Goal: Browse casually: Explore the website without a specific task or goal

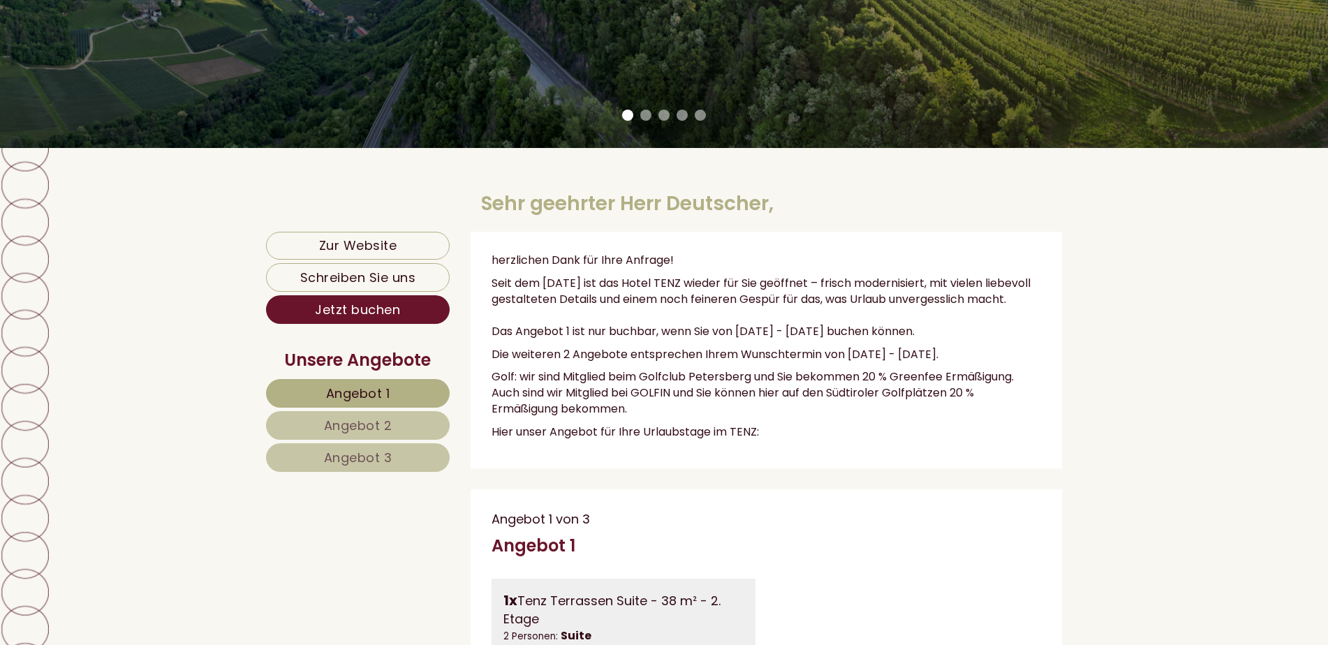
scroll to position [489, 0]
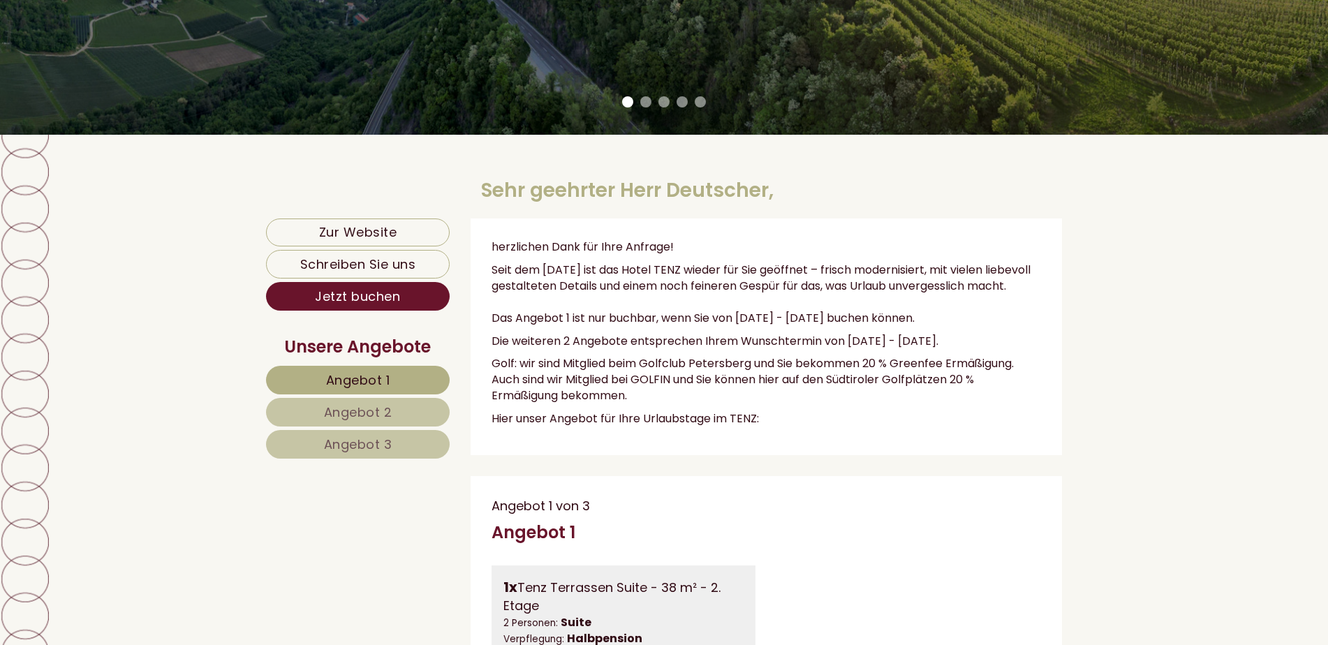
click at [943, 377] on p "Golf: wir sind Mitglied beim Golfclub Petersberg und Sie bekommen 20 % Greenfee…" at bounding box center [767, 380] width 550 height 48
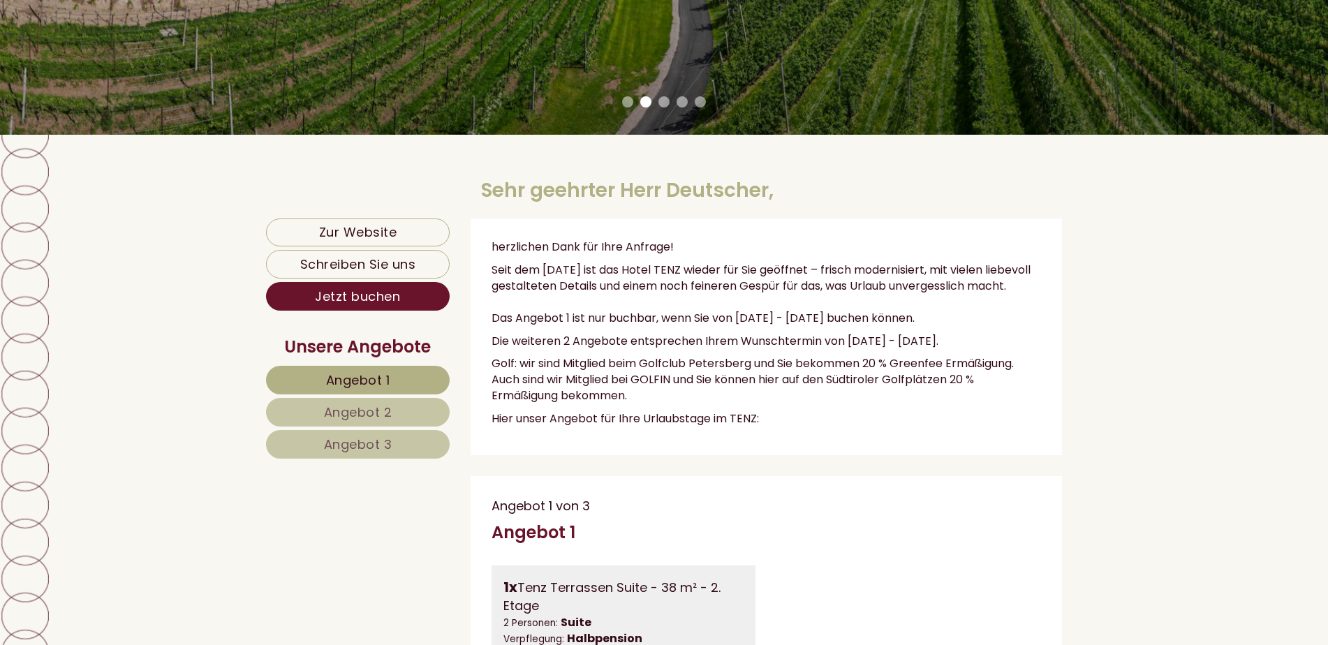
click at [788, 400] on p "Golf: wir sind Mitglied beim Golfclub Petersberg und Sie bekommen 20 % Greenfee…" at bounding box center [767, 380] width 550 height 48
click at [872, 391] on p "Golf: wir sind Mitglied beim Golfclub Petersberg und Sie bekommen 20 % Greenfee…" at bounding box center [767, 380] width 550 height 48
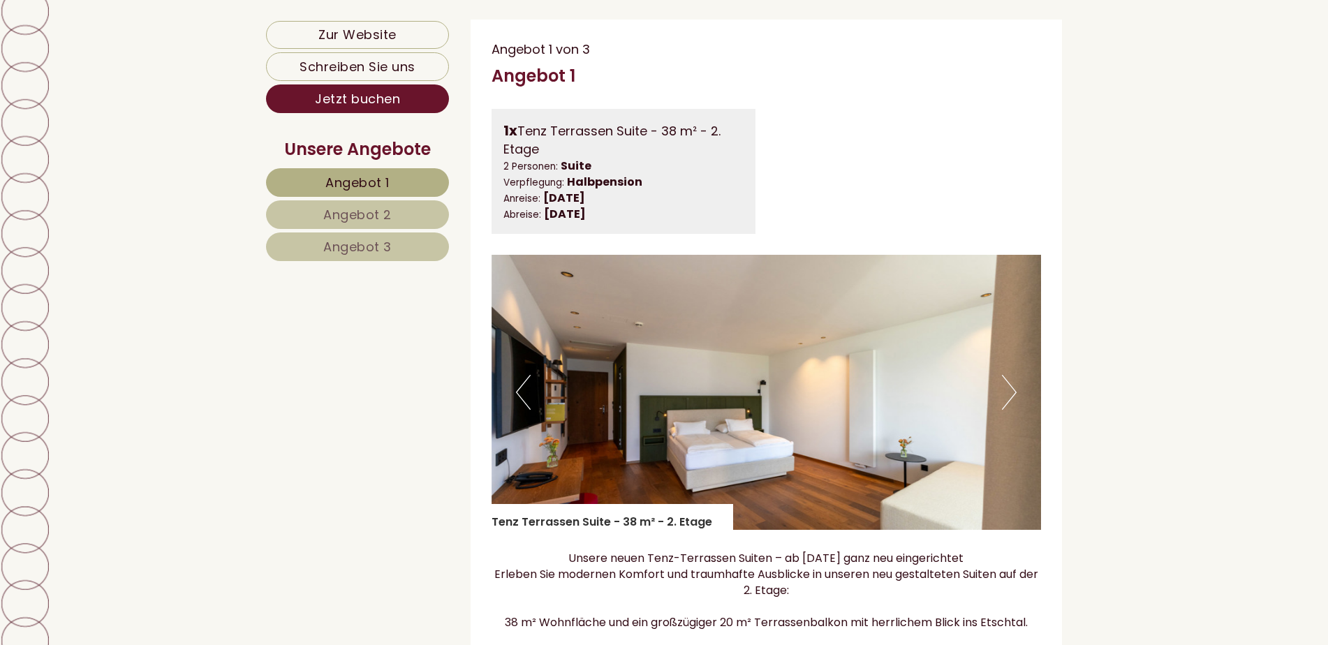
scroll to position [978, 0]
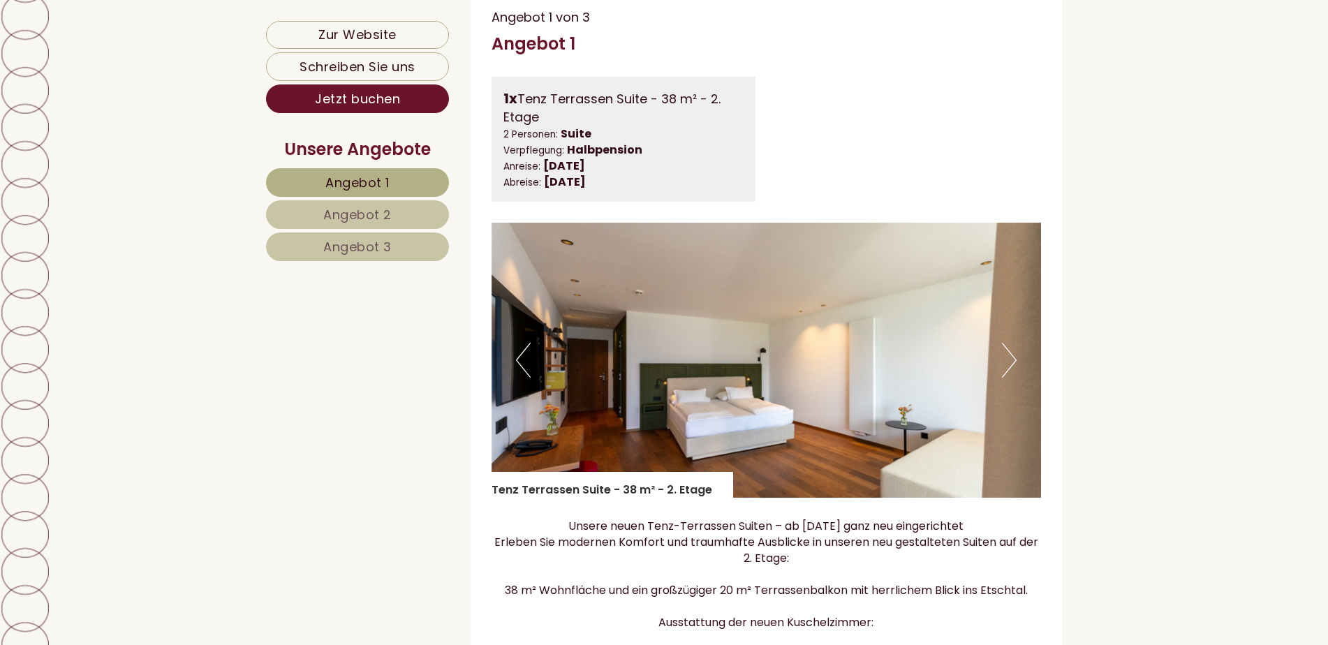
click at [1010, 378] on button "Next" at bounding box center [1009, 360] width 15 height 35
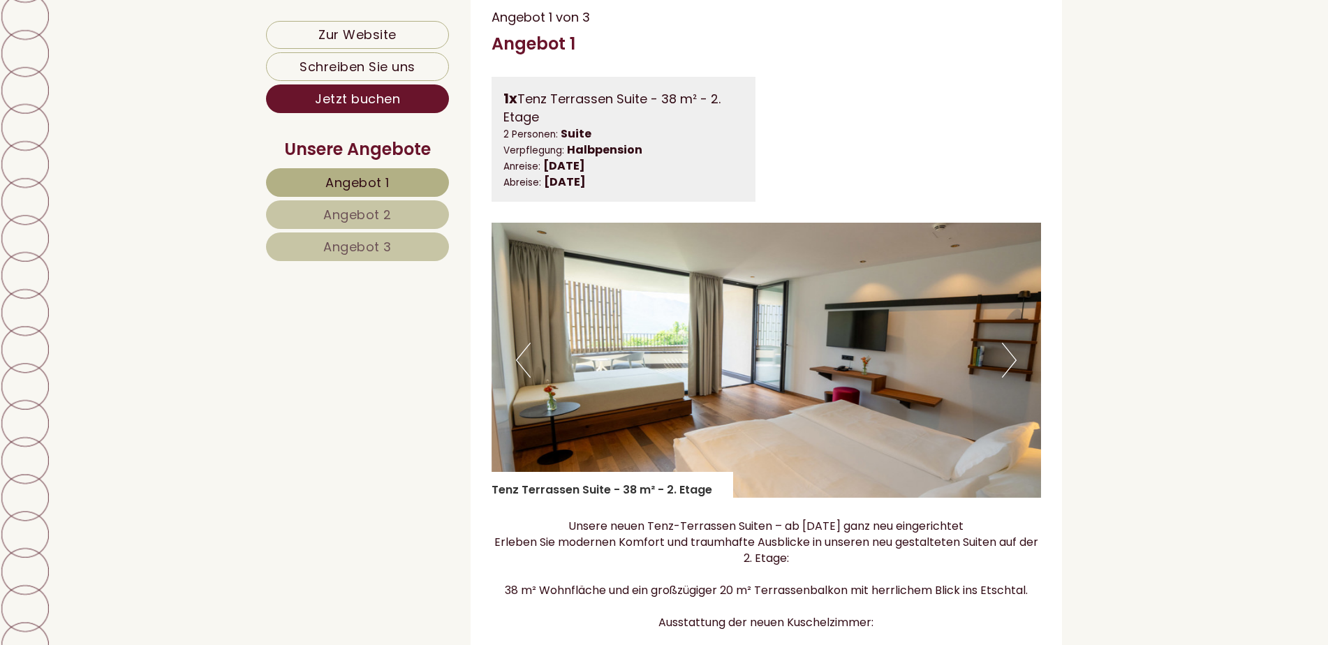
click at [1010, 378] on button "Next" at bounding box center [1009, 360] width 15 height 35
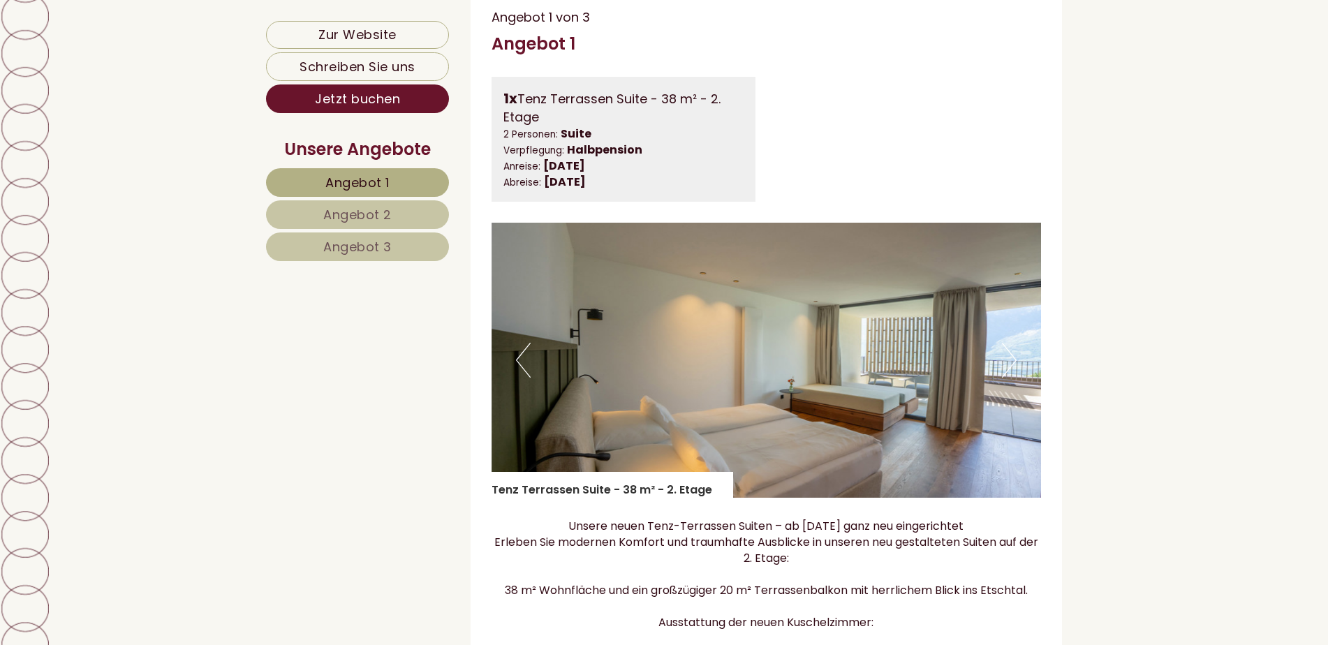
click at [1010, 378] on button "Next" at bounding box center [1009, 360] width 15 height 35
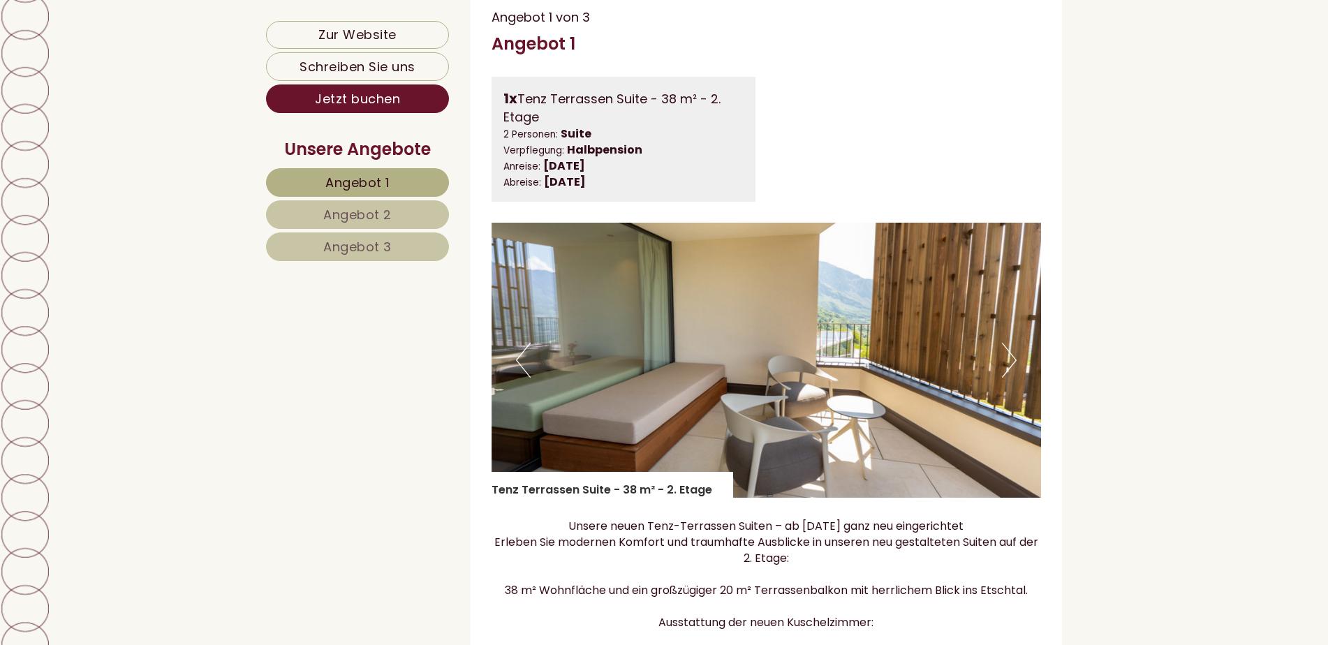
click at [1010, 378] on button "Next" at bounding box center [1009, 360] width 15 height 35
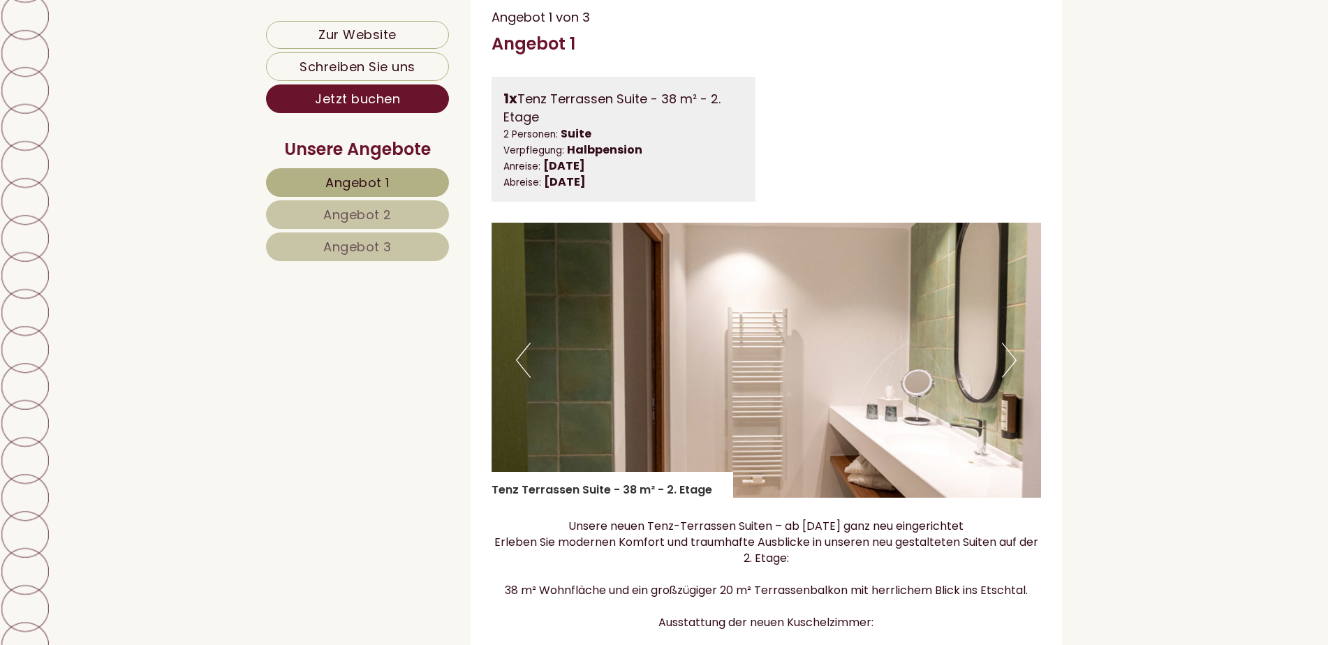
click at [1010, 378] on button "Next" at bounding box center [1009, 360] width 15 height 35
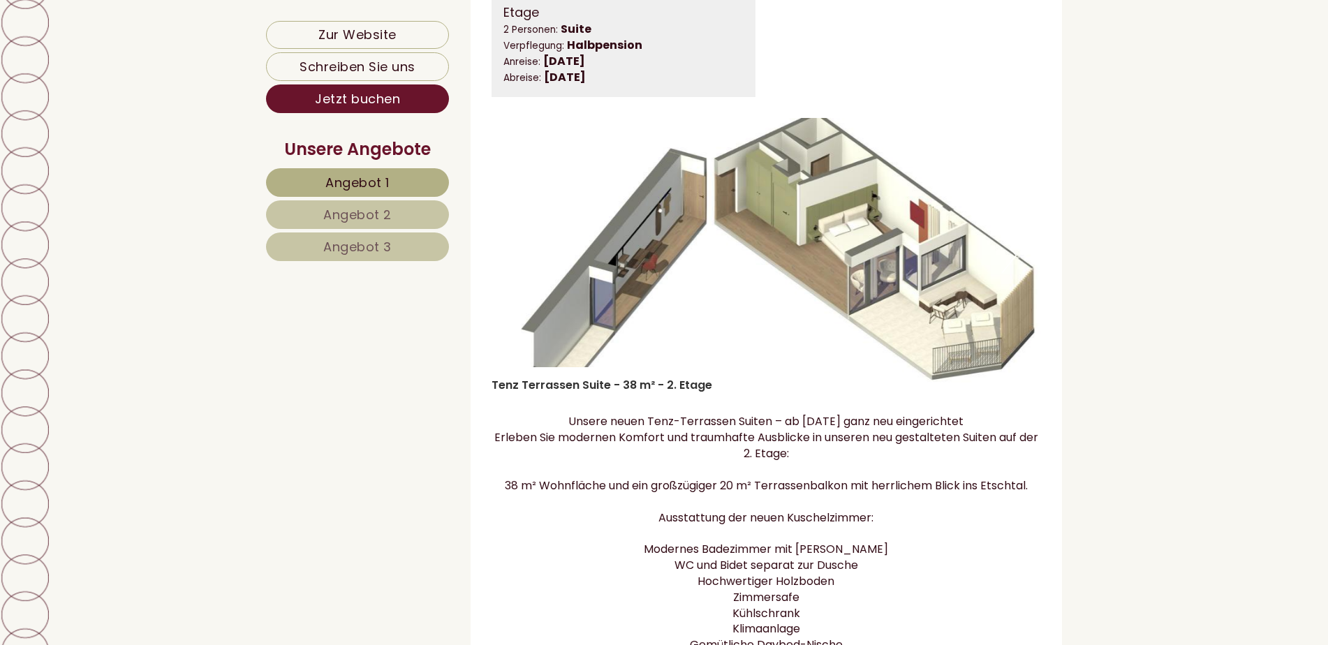
scroll to position [1257, 0]
